Goal: Information Seeking & Learning: Check status

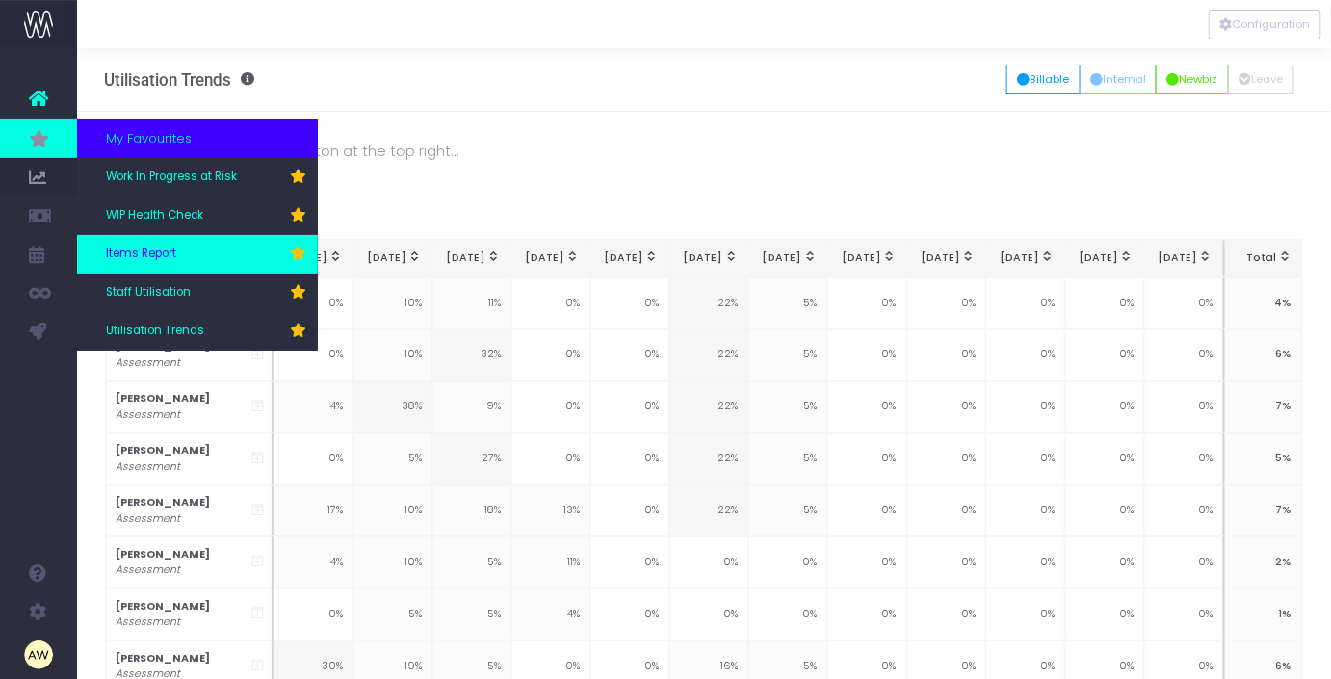
click at [171, 246] on span "Items Report" at bounding box center [141, 254] width 70 height 17
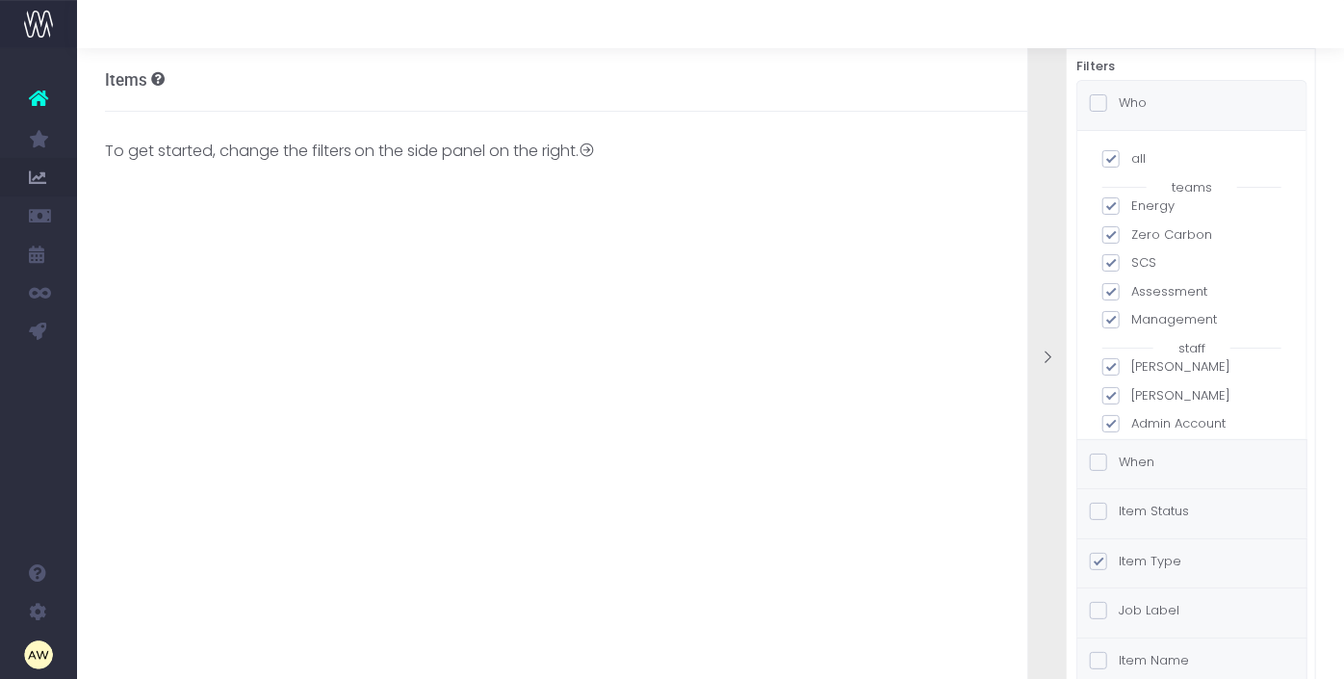
click at [1112, 161] on span at bounding box center [1111, 158] width 17 height 17
click at [1132, 161] on input "all" at bounding box center [1138, 155] width 13 height 13
checkbox input "false"
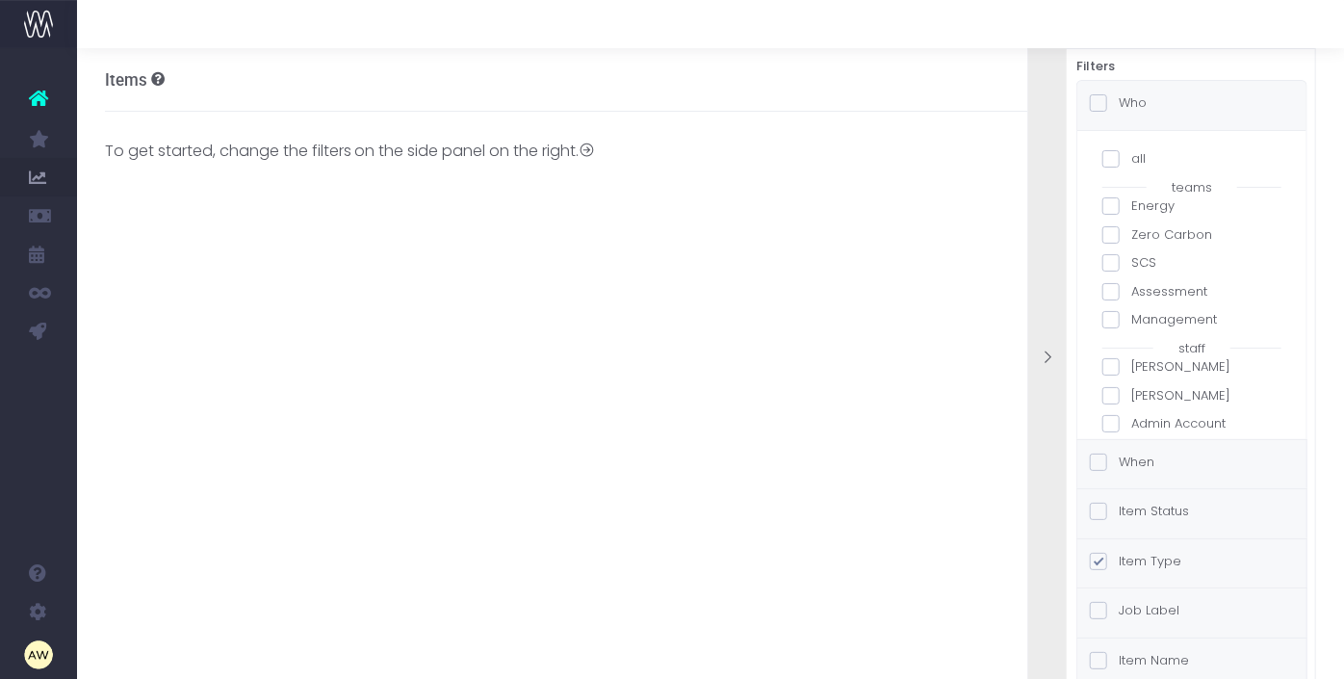
checkbox input "false"
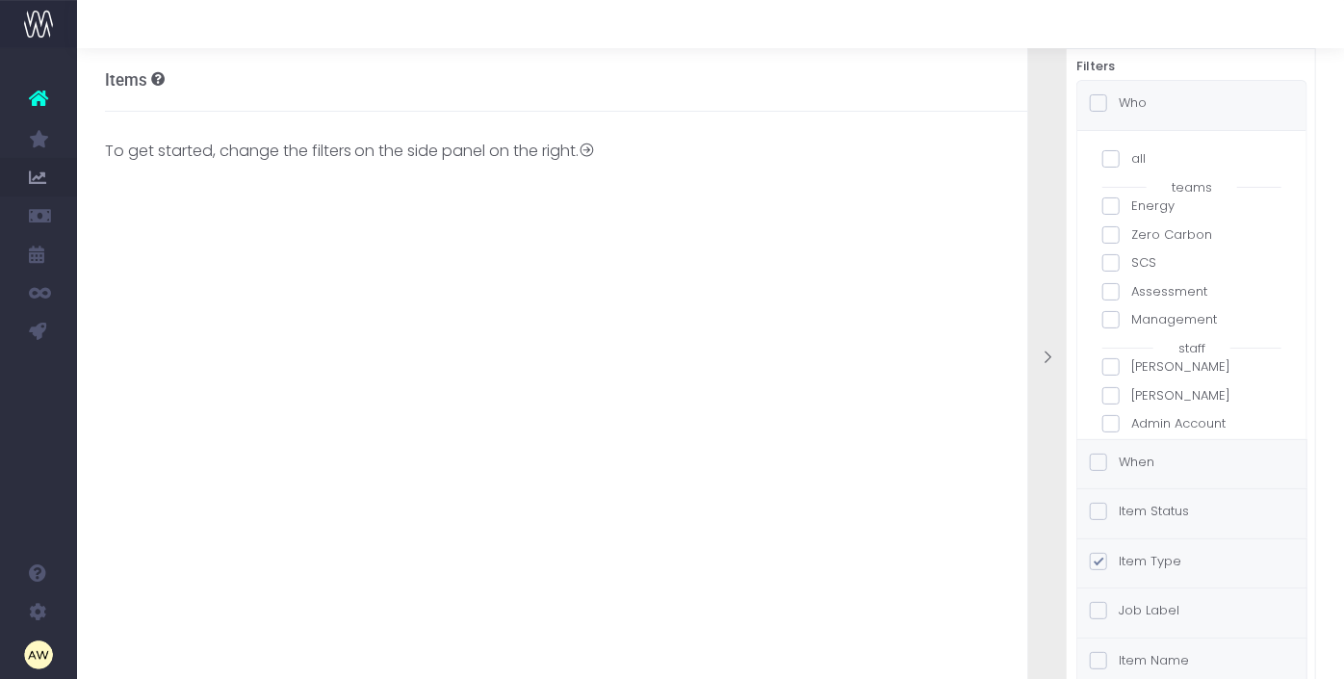
checkbox input "false"
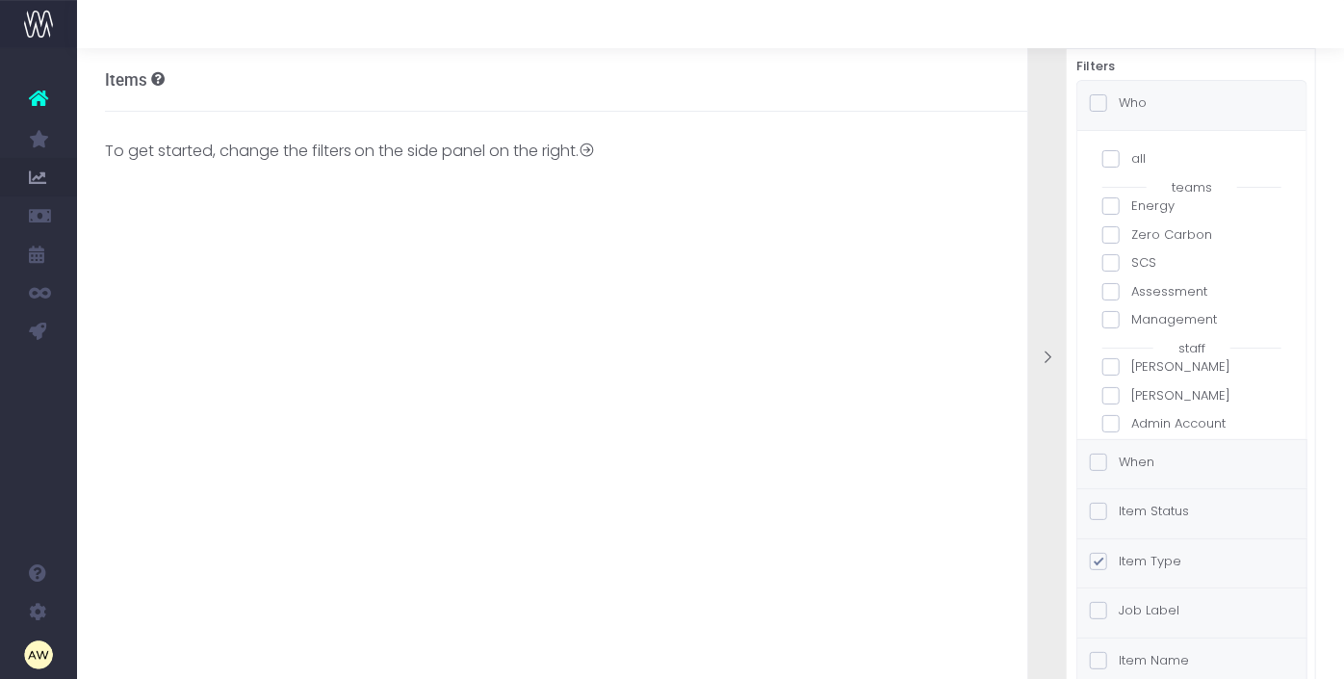
checkbox input "false"
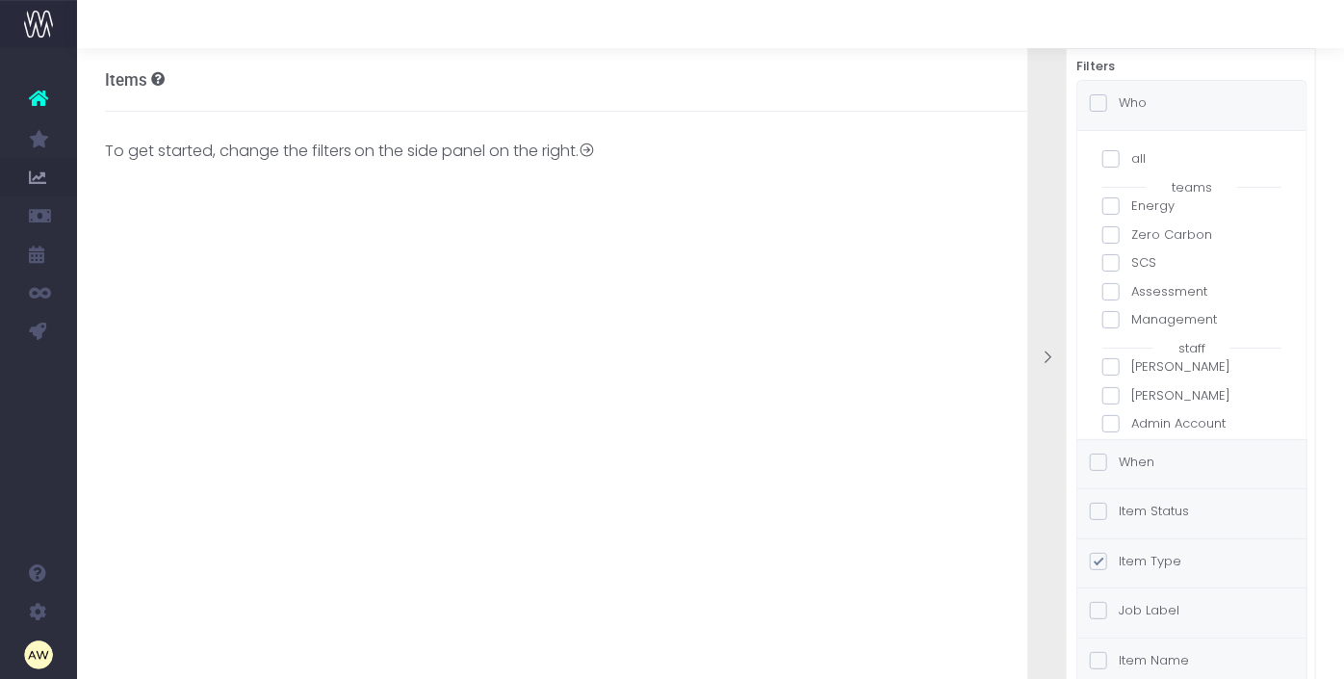
checkbox input "false"
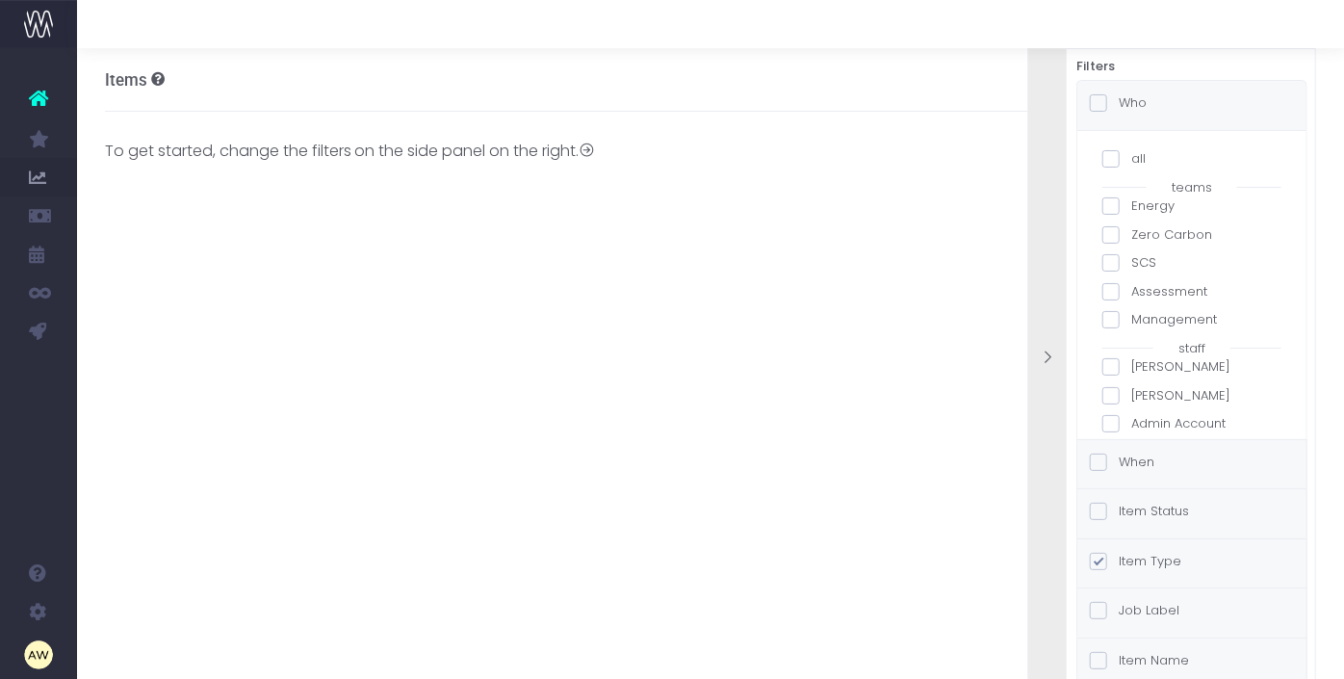
checkbox input "false"
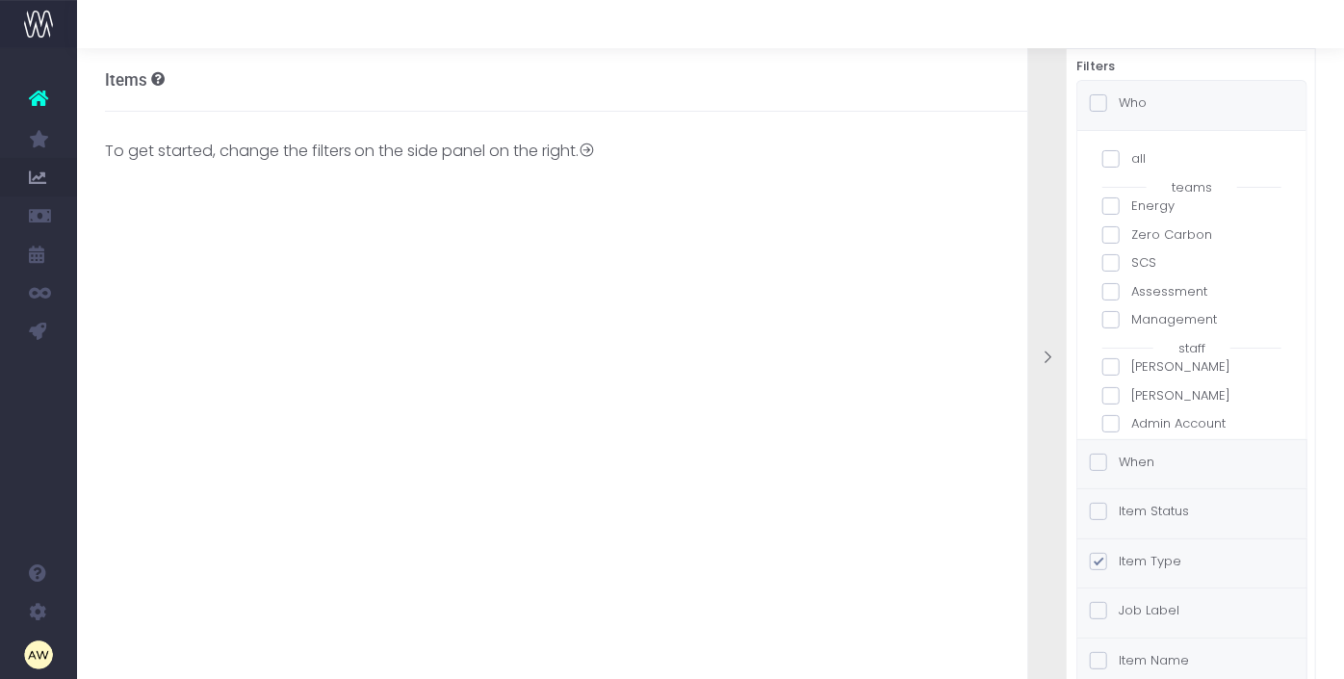
checkbox input "false"
click at [1111, 202] on span at bounding box center [1111, 205] width 17 height 17
click at [1132, 202] on input "Energy" at bounding box center [1138, 202] width 13 height 13
checkbox input "true"
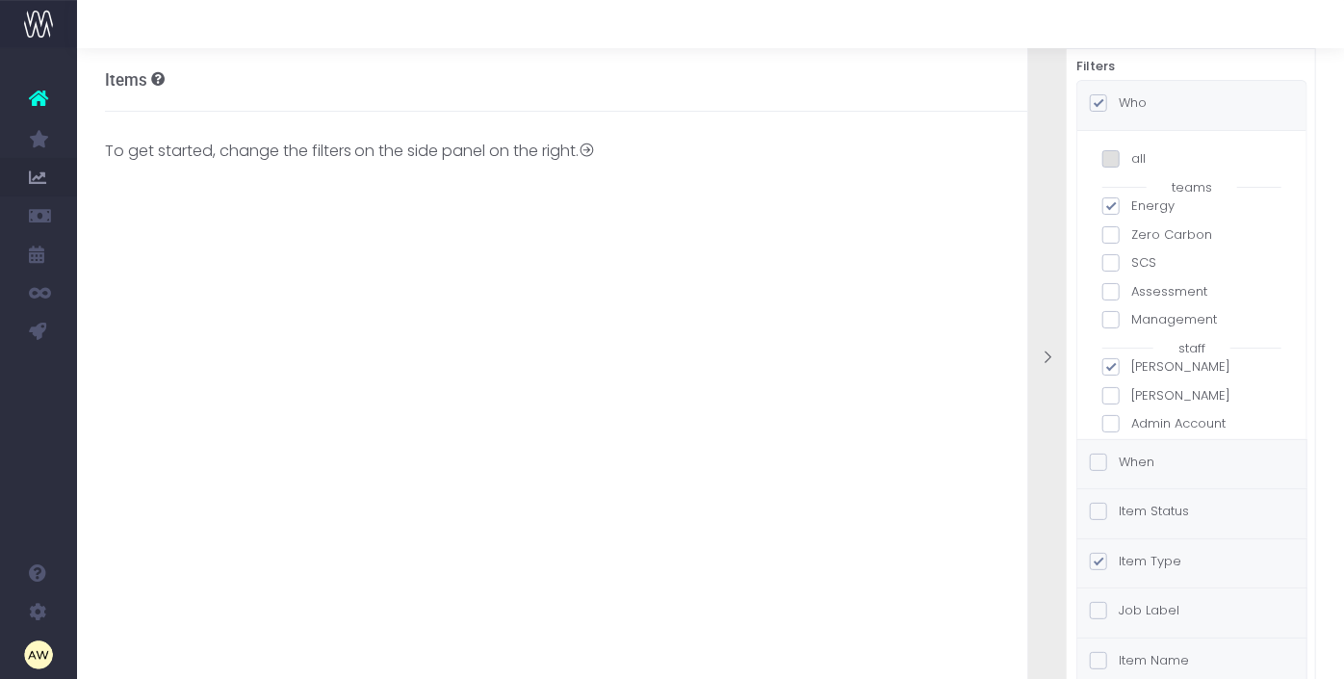
checkbox input "true"
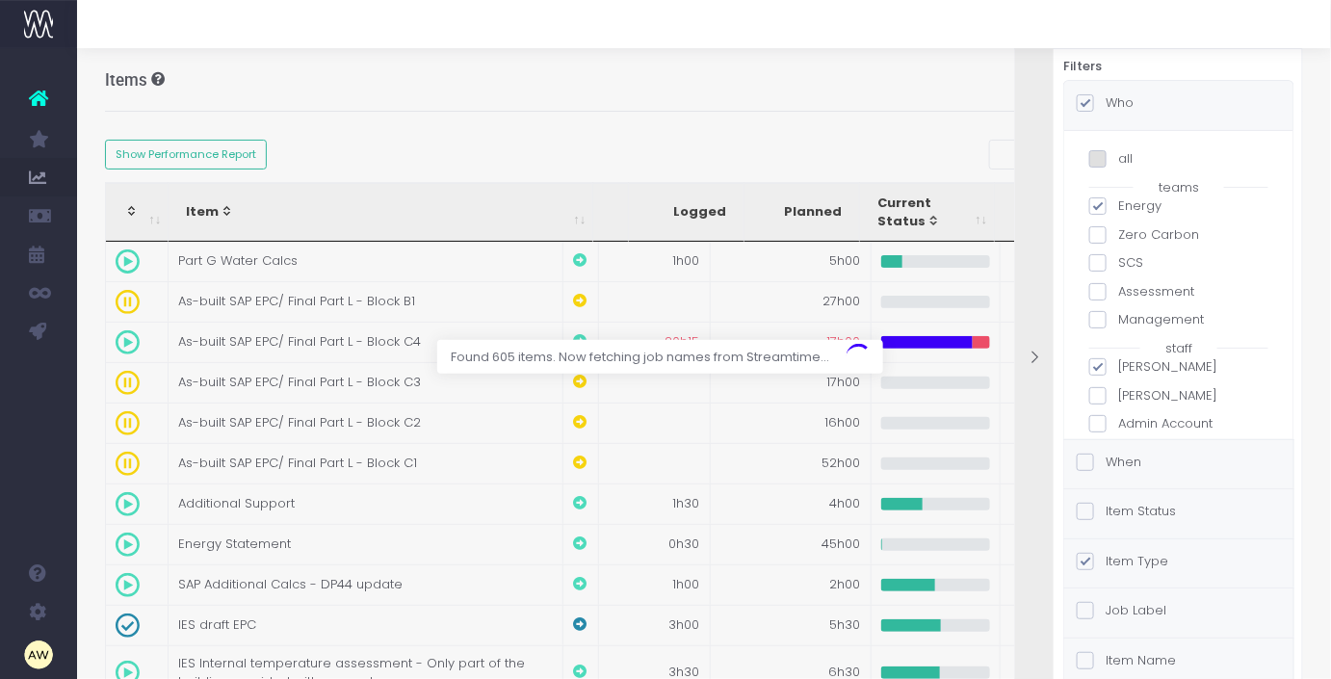
scroll to position [137, 0]
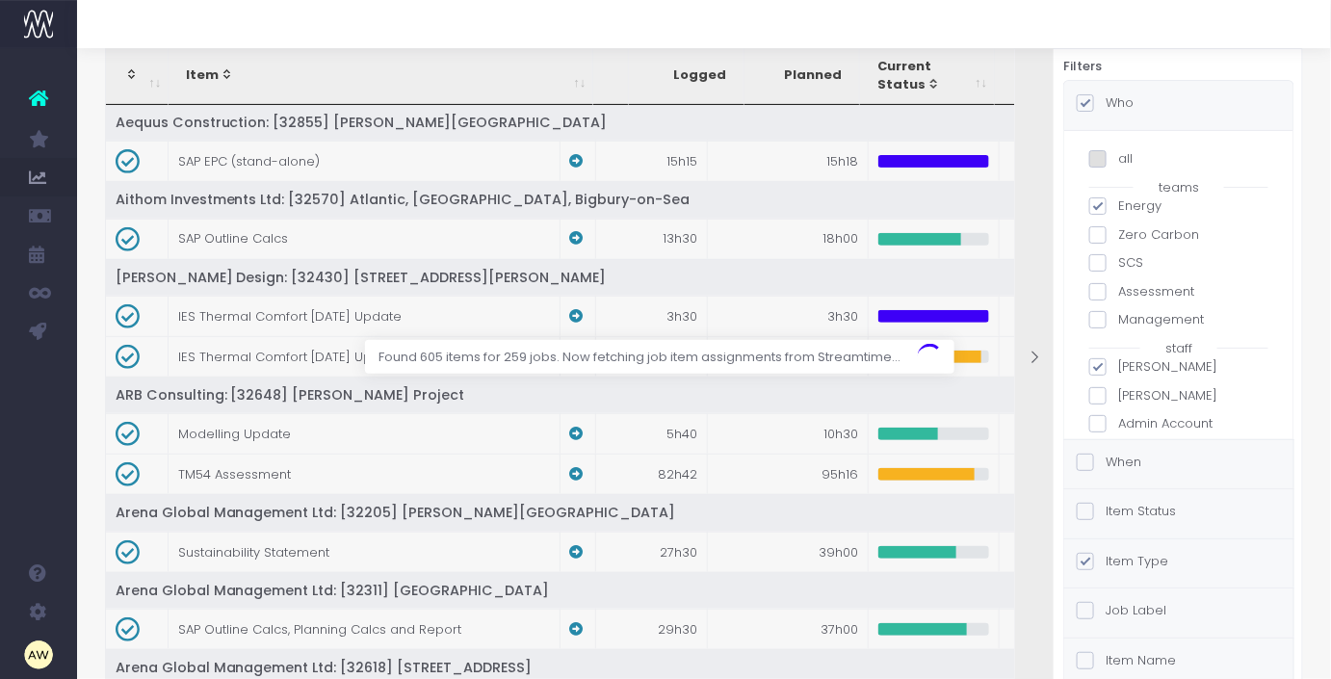
click at [1121, 462] on label "When" at bounding box center [1109, 462] width 65 height 19
click at [1118, 462] on input "When" at bounding box center [1112, 459] width 13 height 13
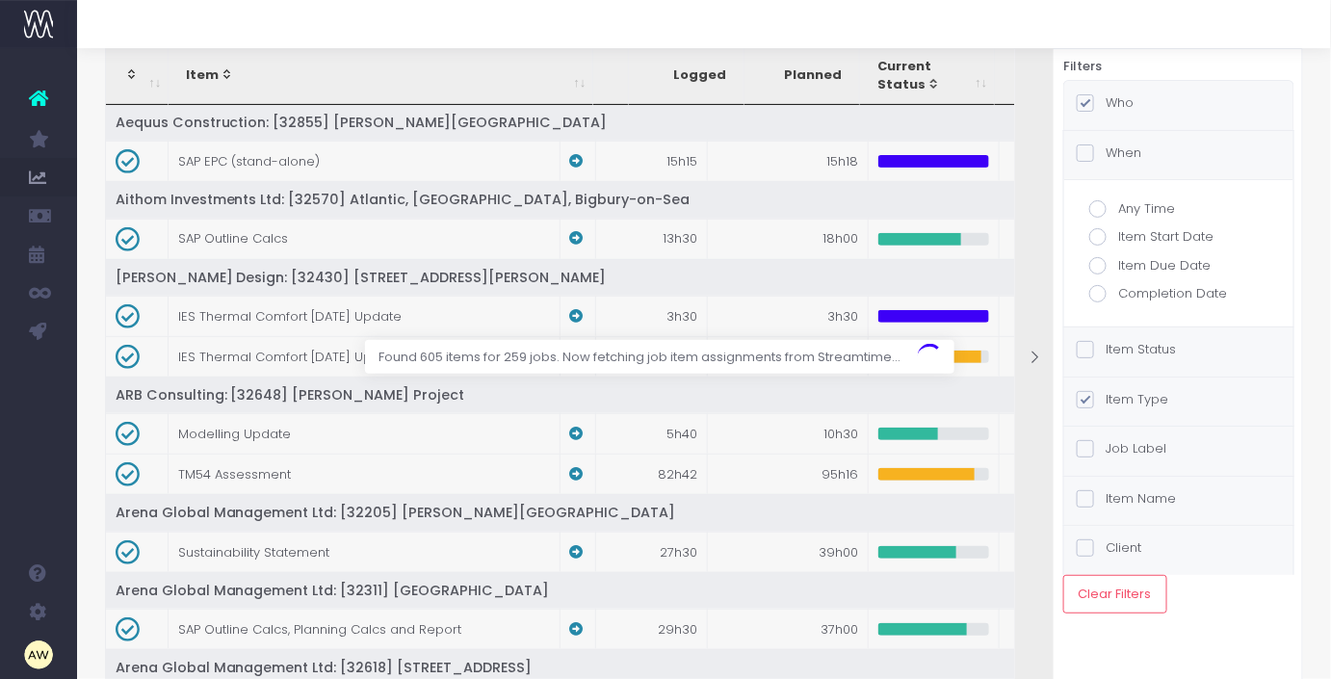
click at [1137, 293] on label "Completion Date" at bounding box center [1178, 293] width 179 height 19
click at [1131, 293] on input "Completion Date" at bounding box center [1124, 290] width 13 height 13
radio input "true"
checkbox input "true"
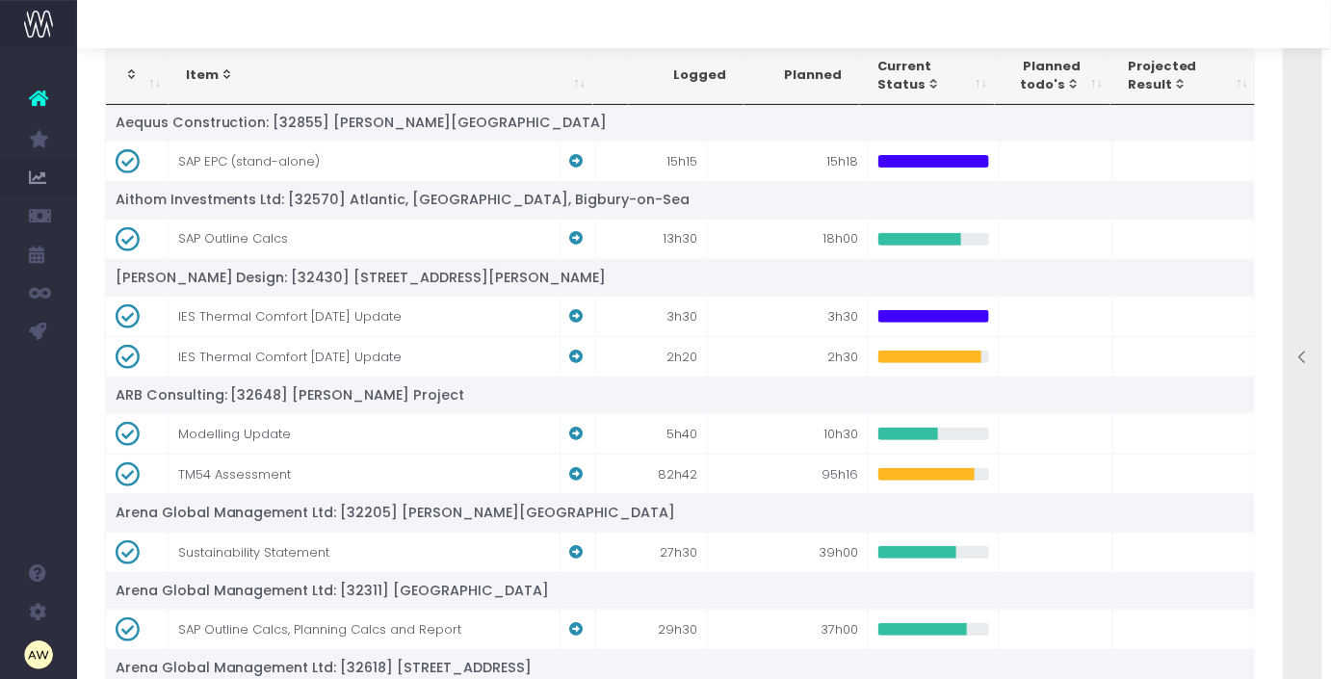
click at [1160, 402] on td "ARB Consulting: [32648] [PERSON_NAME] Project" at bounding box center [681, 395] width 1150 height 37
click at [1299, 355] on icon at bounding box center [1303, 358] width 16 height 16
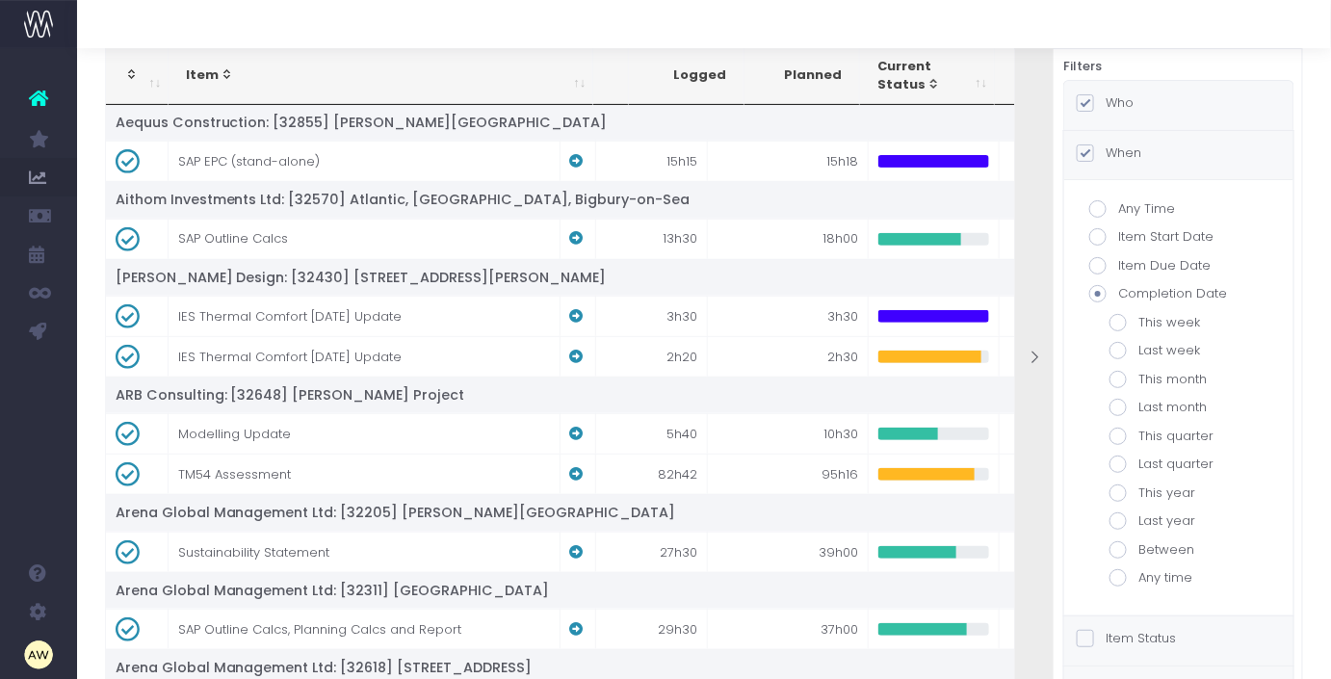
click at [1162, 408] on label "Last month" at bounding box center [1178, 407] width 139 height 19
click at [1151, 408] on input "Last month" at bounding box center [1144, 404] width 13 height 13
radio input "true"
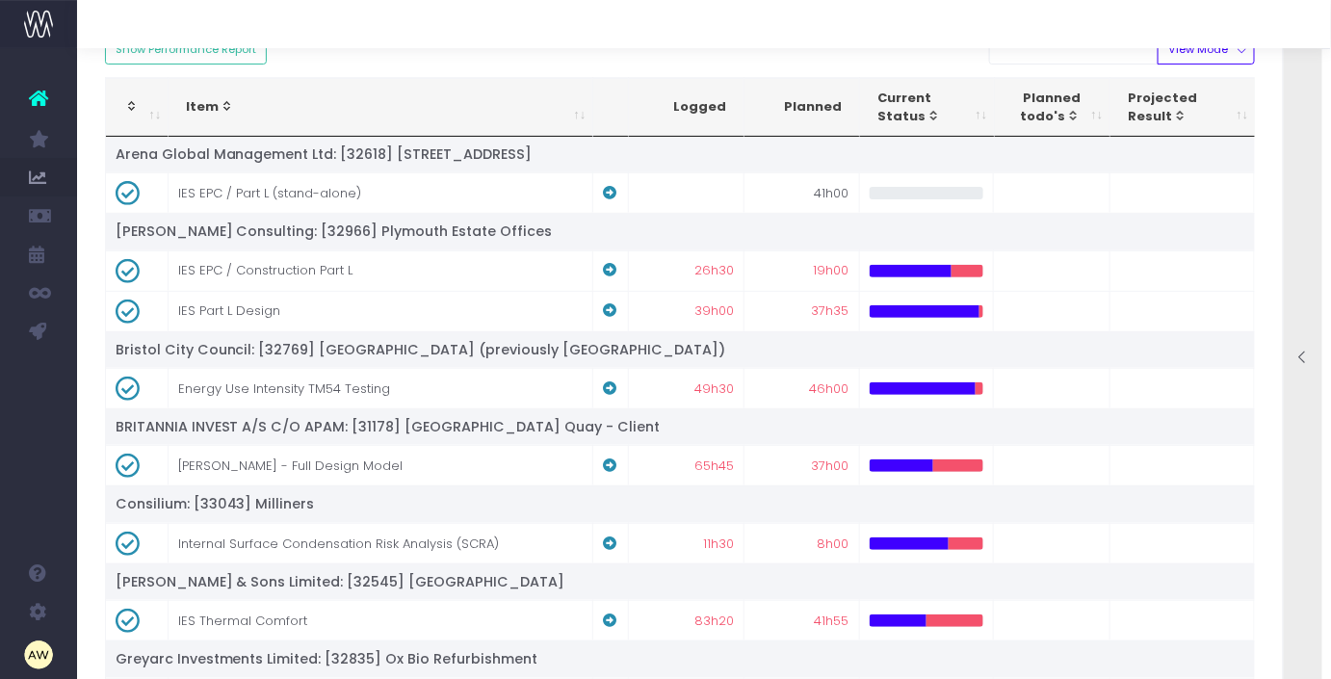
scroll to position [105, 0]
click at [215, 53] on button "Show Performance Report" at bounding box center [186, 50] width 163 height 30
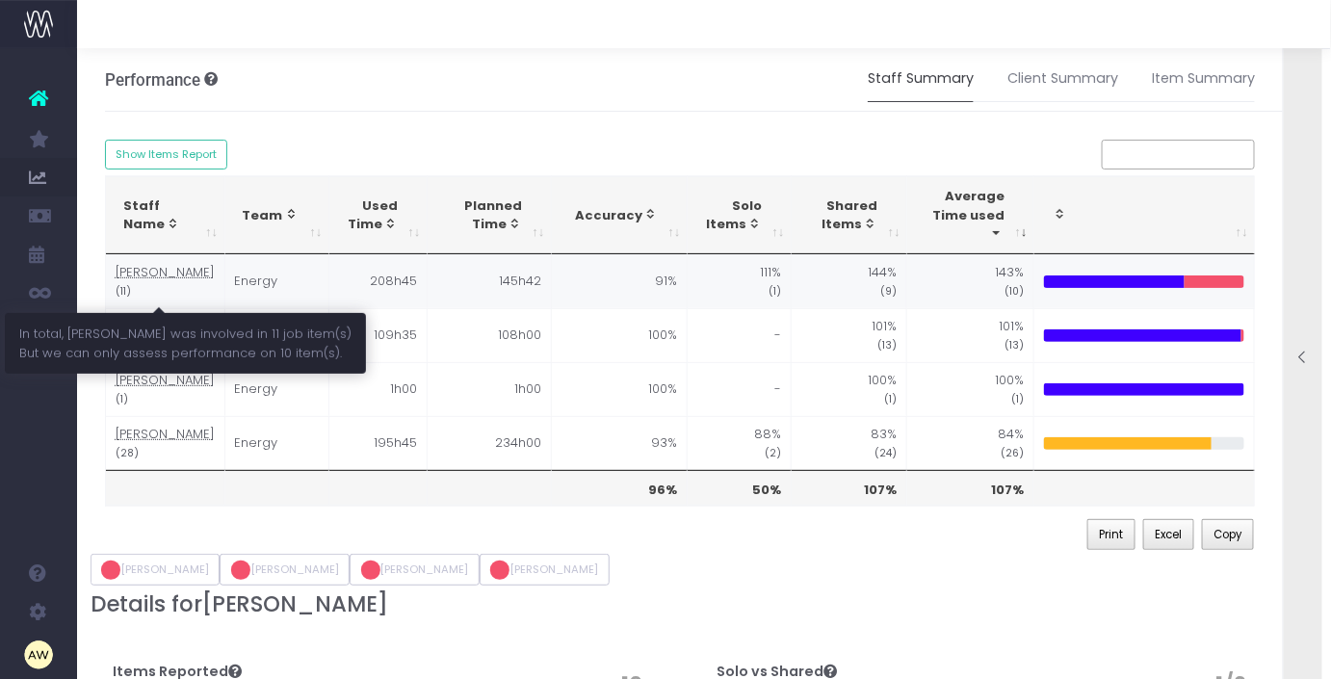
click at [138, 270] on abbr "[PERSON_NAME]" at bounding box center [165, 272] width 99 height 18
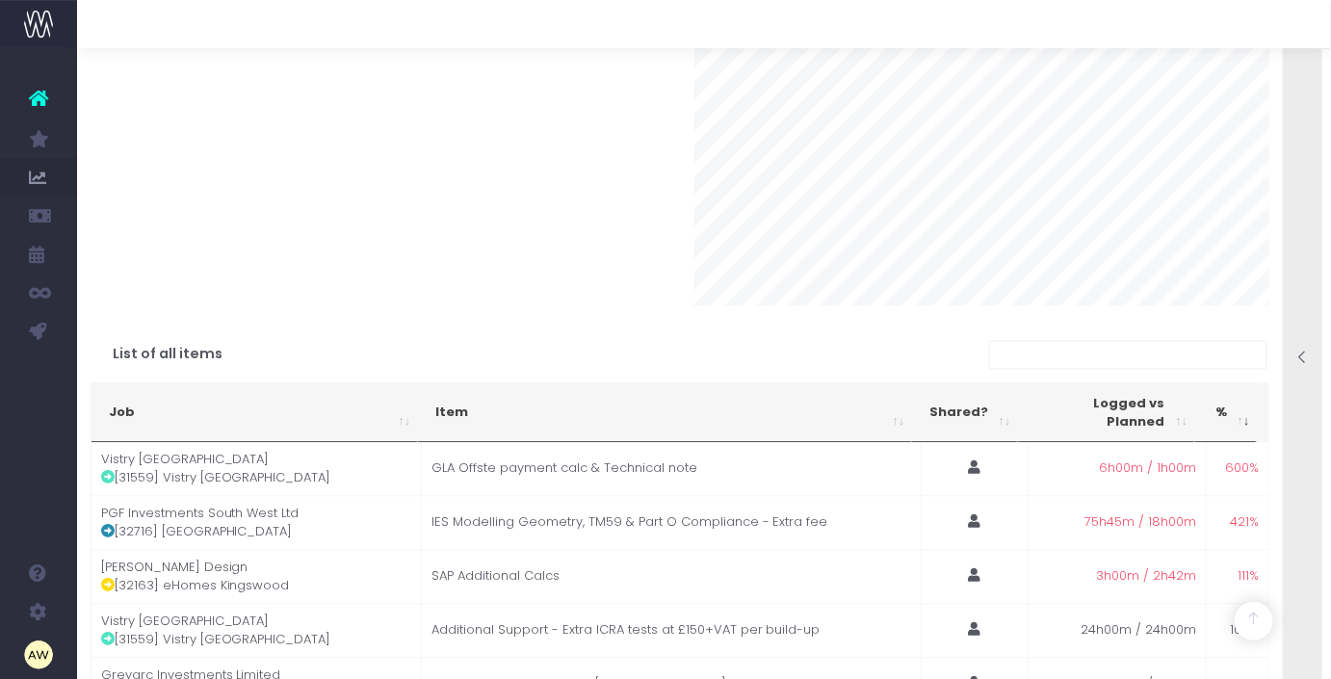
scroll to position [1198, 0]
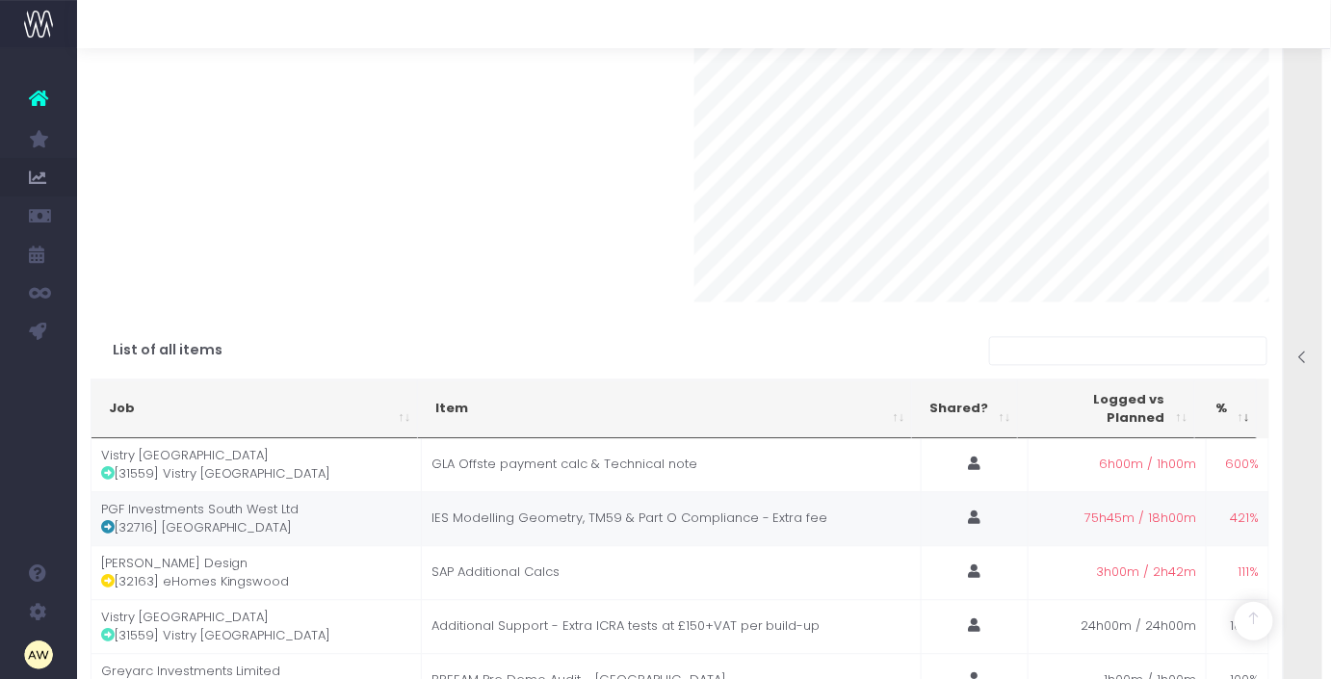
click at [102, 535] on icon at bounding box center [107, 527] width 13 height 13
